Goal: Task Accomplishment & Management: Manage account settings

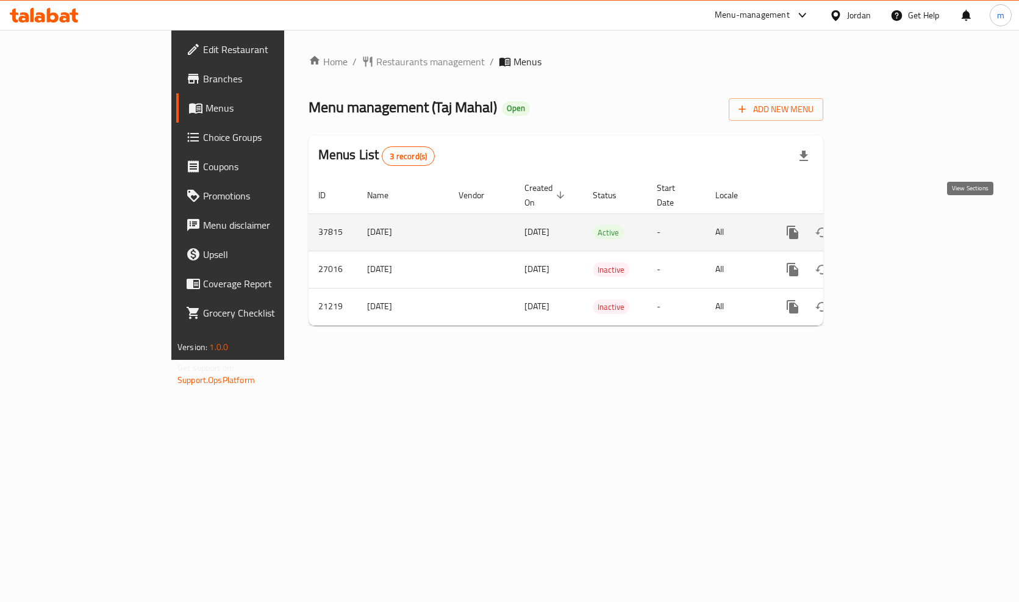
click at [888, 225] on icon "enhanced table" at bounding box center [880, 232] width 15 height 15
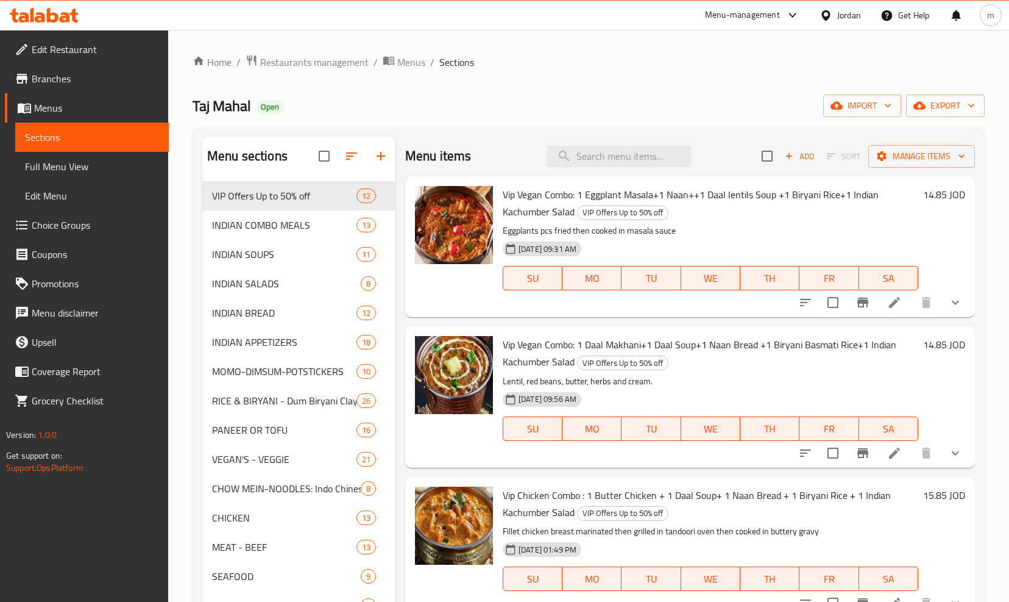
click at [76, 229] on span "Choice Groups" at bounding box center [95, 225] width 127 height 15
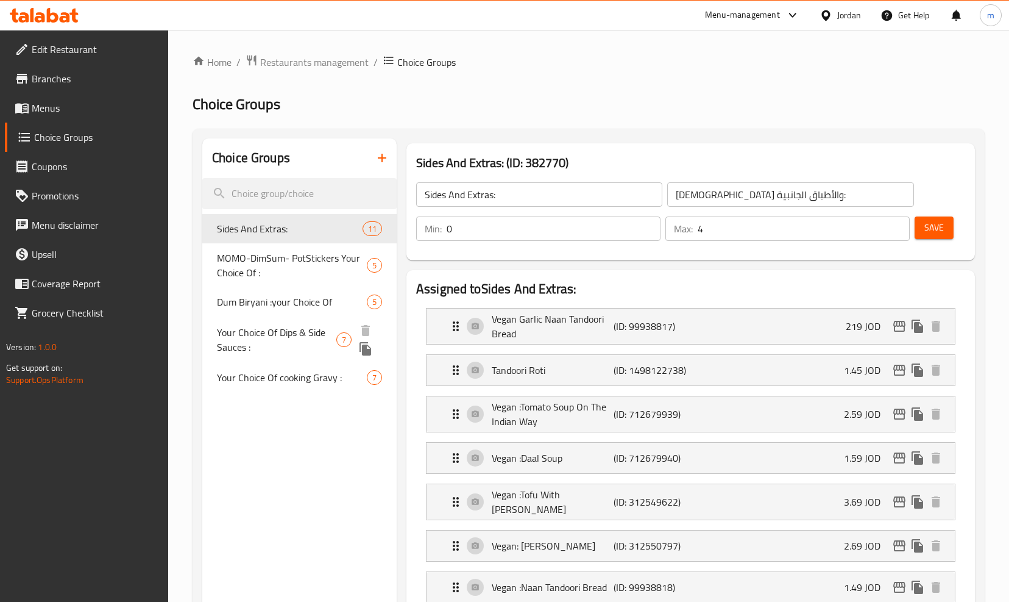
click at [304, 325] on span "Your Choice Of Dips & Side Sauces :" at bounding box center [276, 339] width 119 height 29
type input "Your Choice Of Dips & Side Sauces :"
type input "اختيارك من الصوصات الجانبية والديب :"
type input "6"
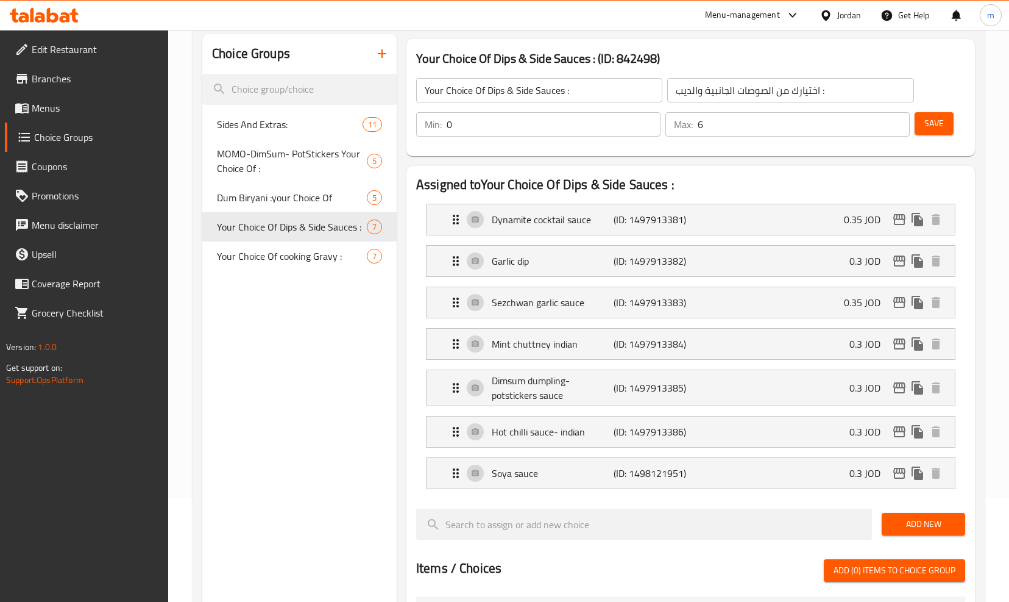
scroll to position [101, 0]
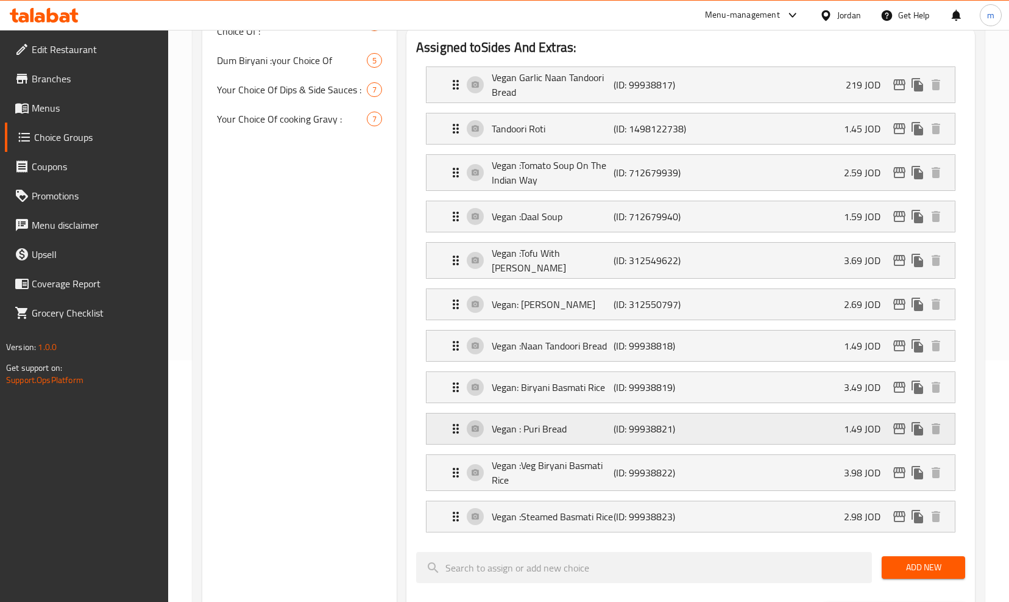
scroll to position [244, 0]
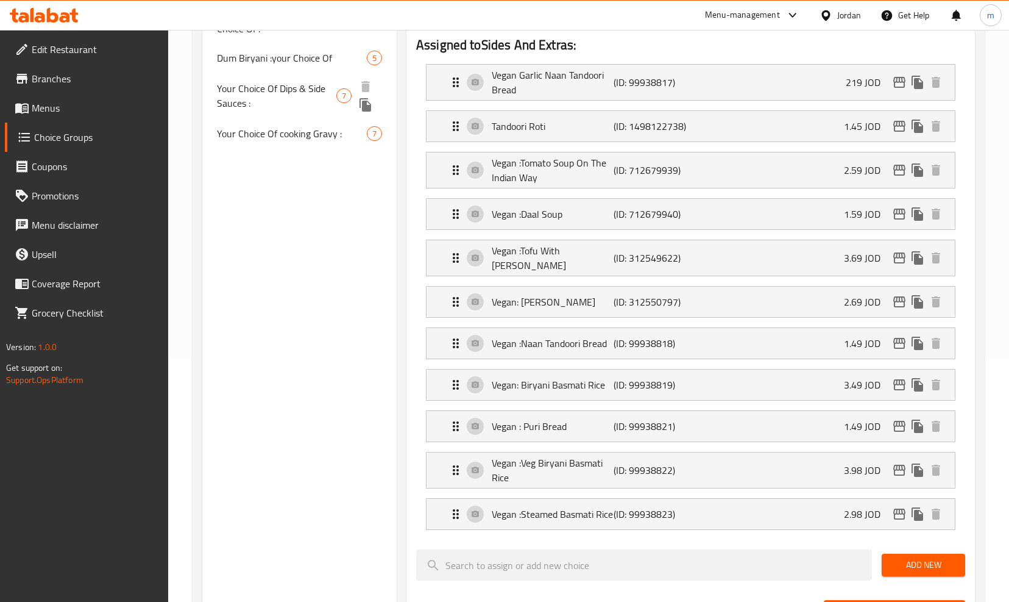
click at [284, 86] on span "Your Choice Of Dips & Side Sauces :" at bounding box center [276, 95] width 119 height 29
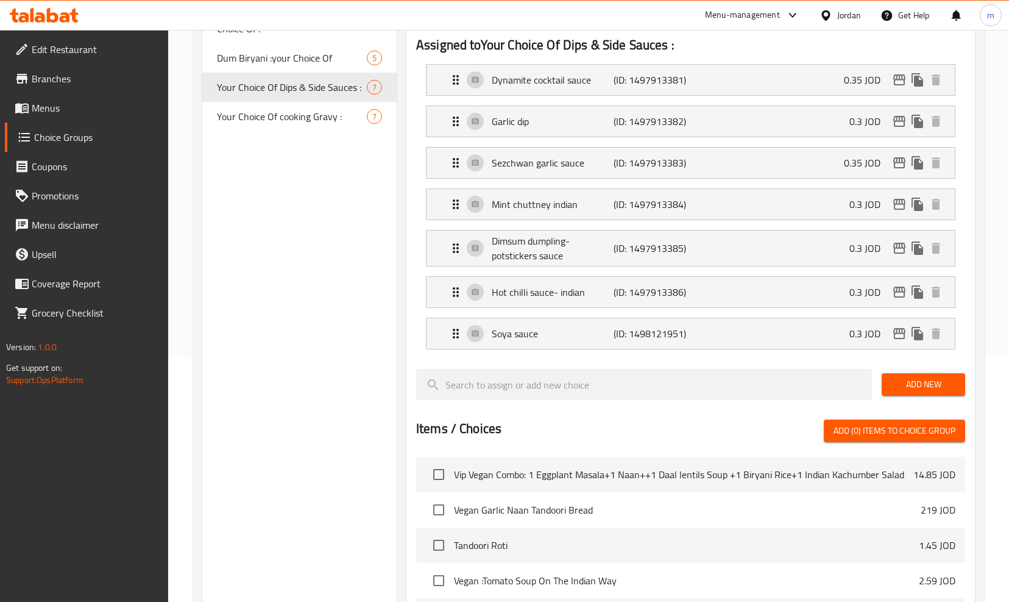
type input "Your Choice Of Dips & Side Sauces :"
type input "اختيارك من الصوصات الجانبية والديب :"
type input "6"
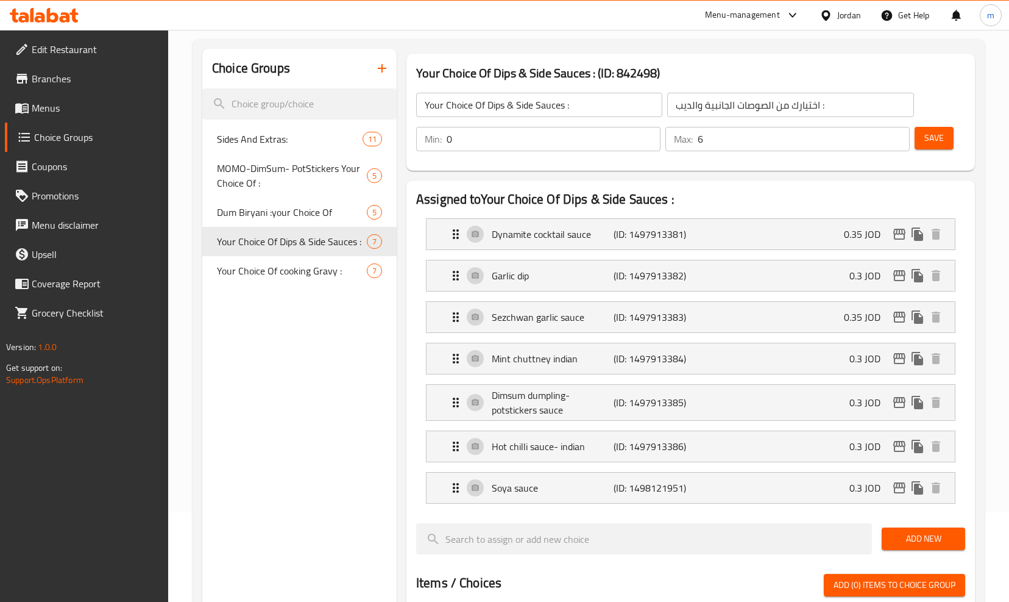
scroll to position [61, 0]
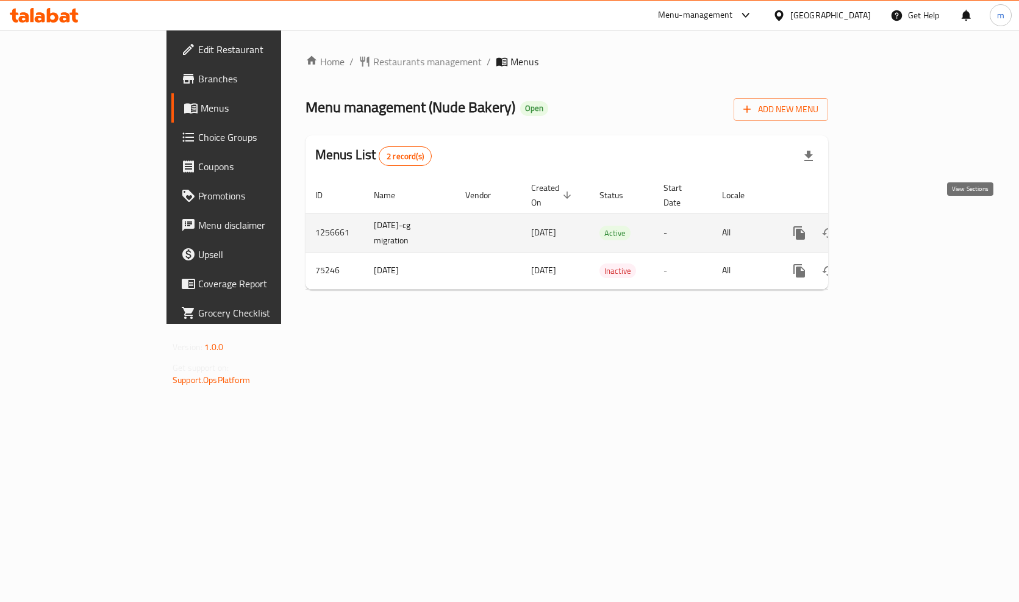
click at [892, 227] on icon "enhanced table" at bounding box center [886, 232] width 11 height 11
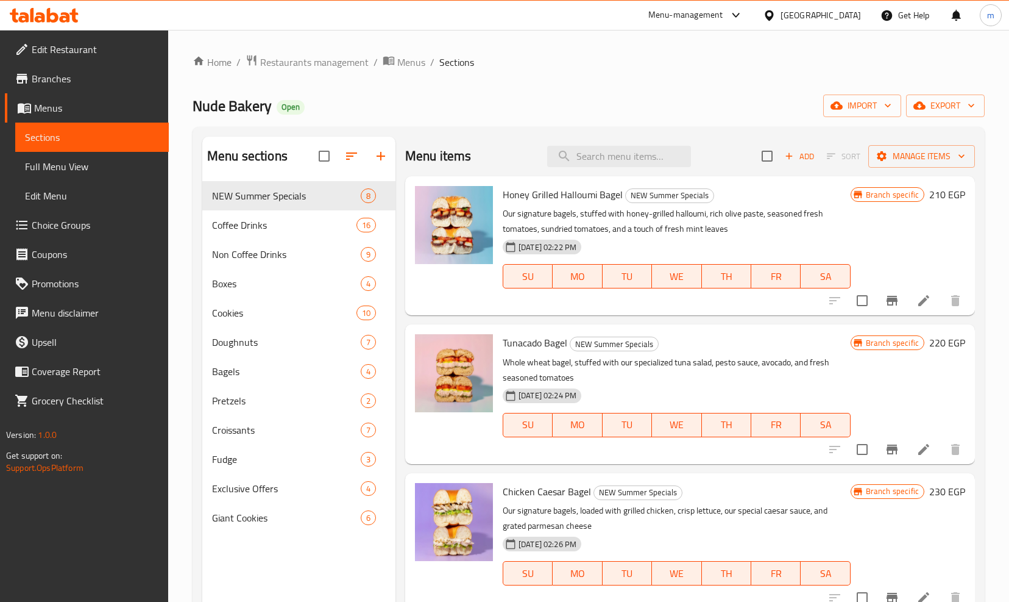
click at [93, 223] on span "Choice Groups" at bounding box center [95, 225] width 127 height 15
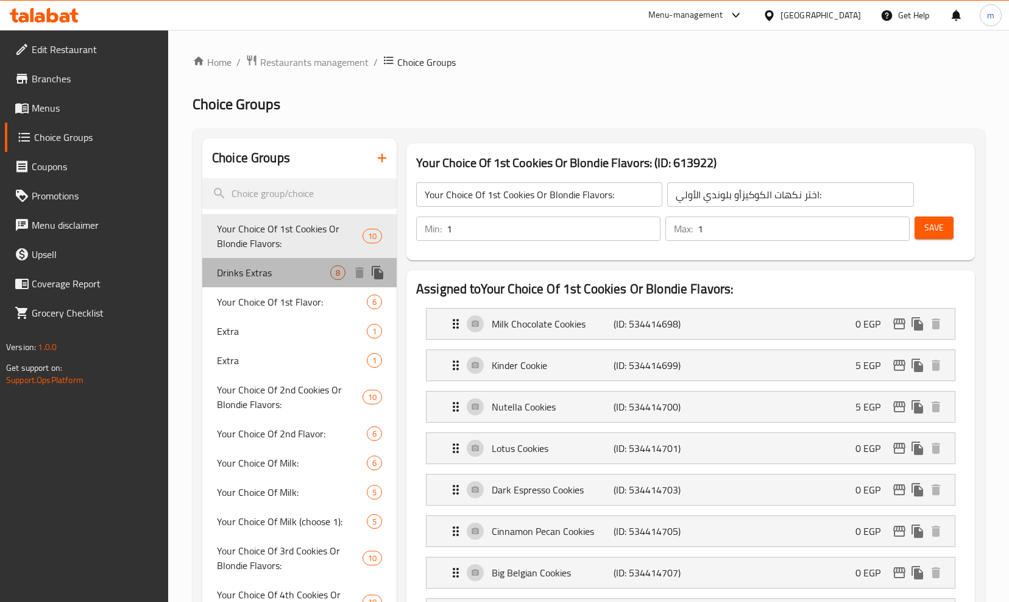
click at [303, 281] on div "Drinks Extras 8" at bounding box center [299, 272] width 194 height 29
type input "Drinks Extras"
type input "اكسترا للدرينكات"
type input "0"
type input "4"
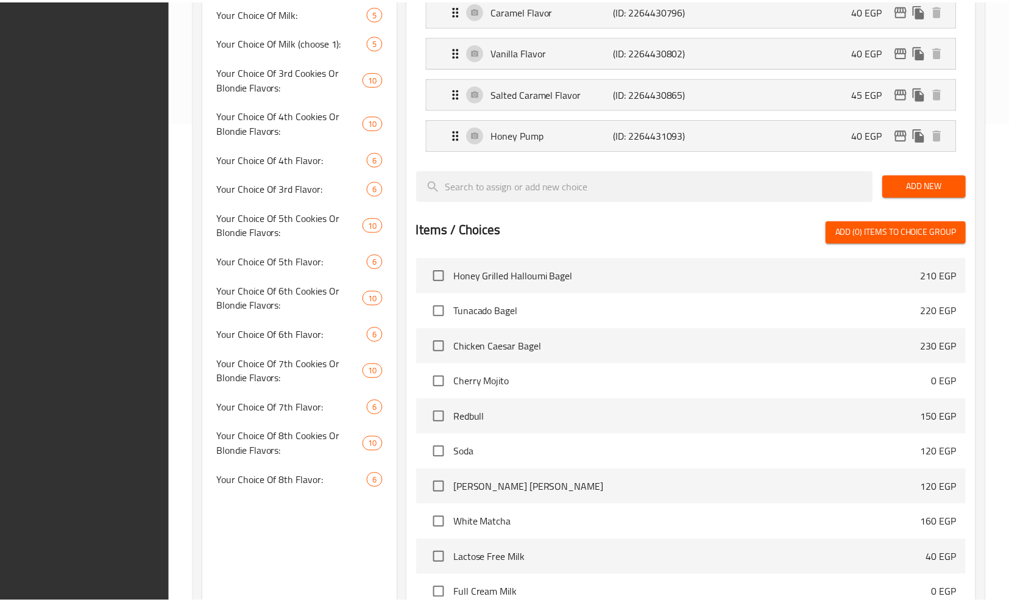
scroll to position [625, 0]
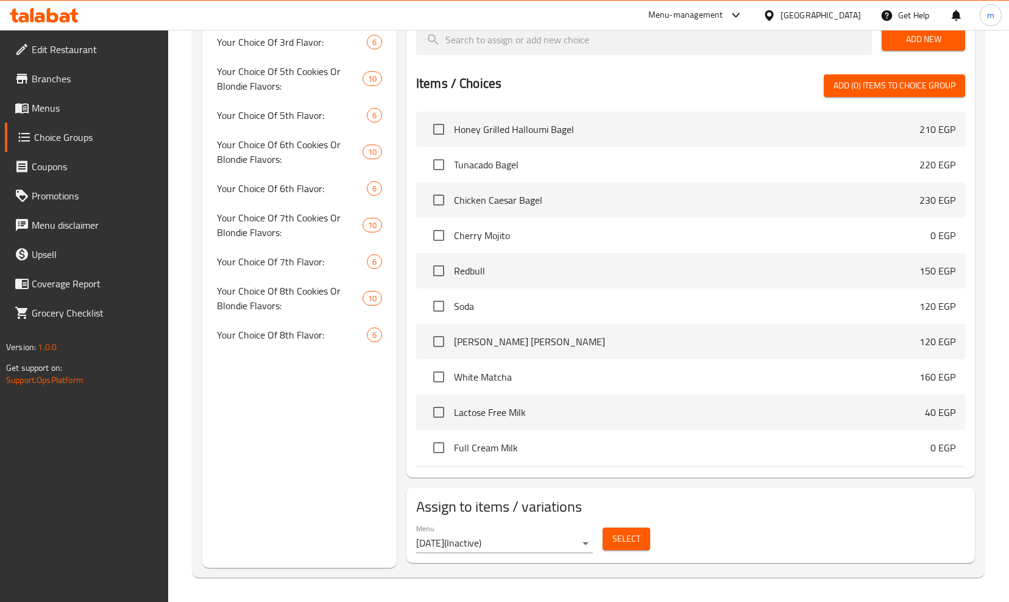
click at [314, 442] on div "Choice Groups Your Choice Of 1st Cookies Or Blondie Flavors: 10 Drinks Extras 8…" at bounding box center [299, 40] width 194 height 1055
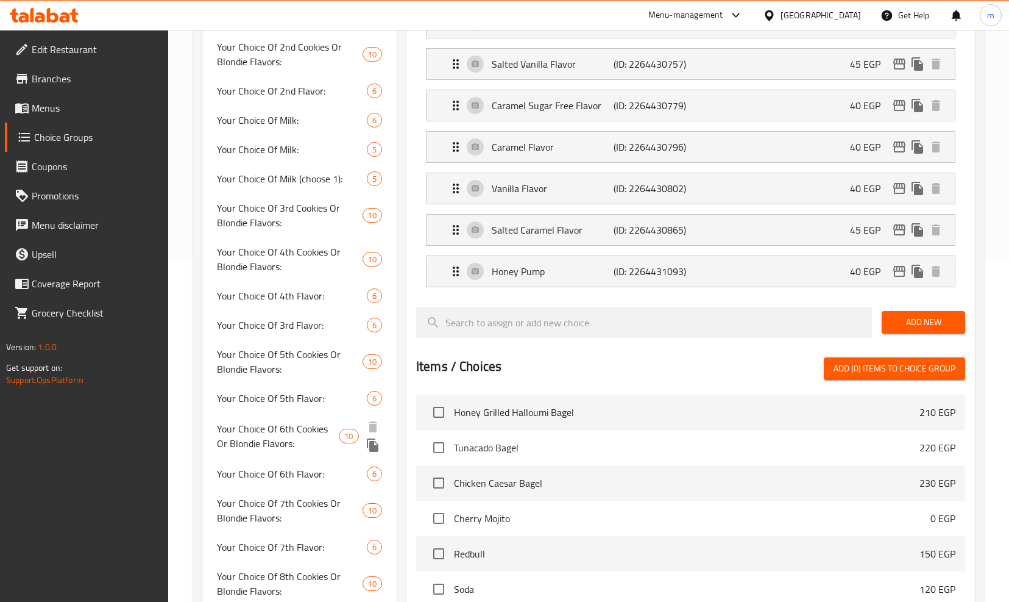
scroll to position [138, 0]
